Goal: Task Accomplishment & Management: Use online tool/utility

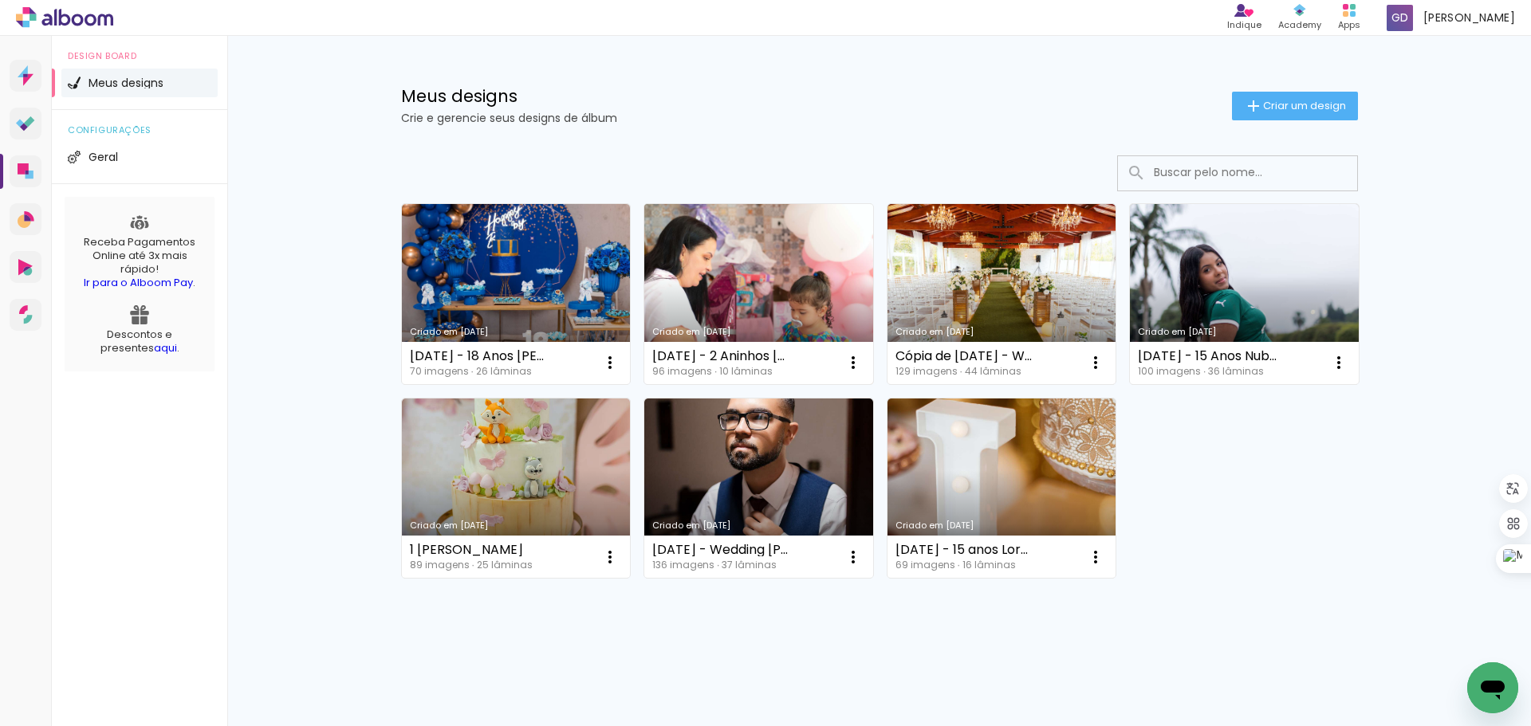
click at [731, 255] on link "Criado em [DATE]" at bounding box center [758, 294] width 229 height 180
